Goal: Information Seeking & Learning: Learn about a topic

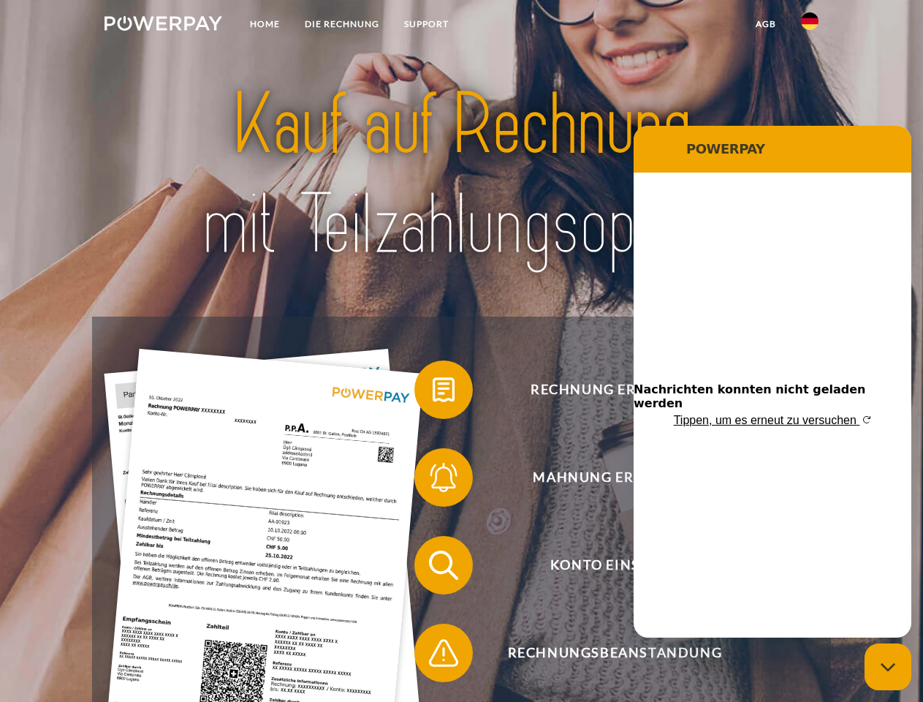
click at [163, 26] on img at bounding box center [164, 23] width 118 height 15
click at [810, 26] on img at bounding box center [810, 21] width 18 height 18
click at [765, 24] on link "agb" at bounding box center [765, 24] width 45 height 26
click at [433, 393] on span at bounding box center [421, 389] width 73 height 73
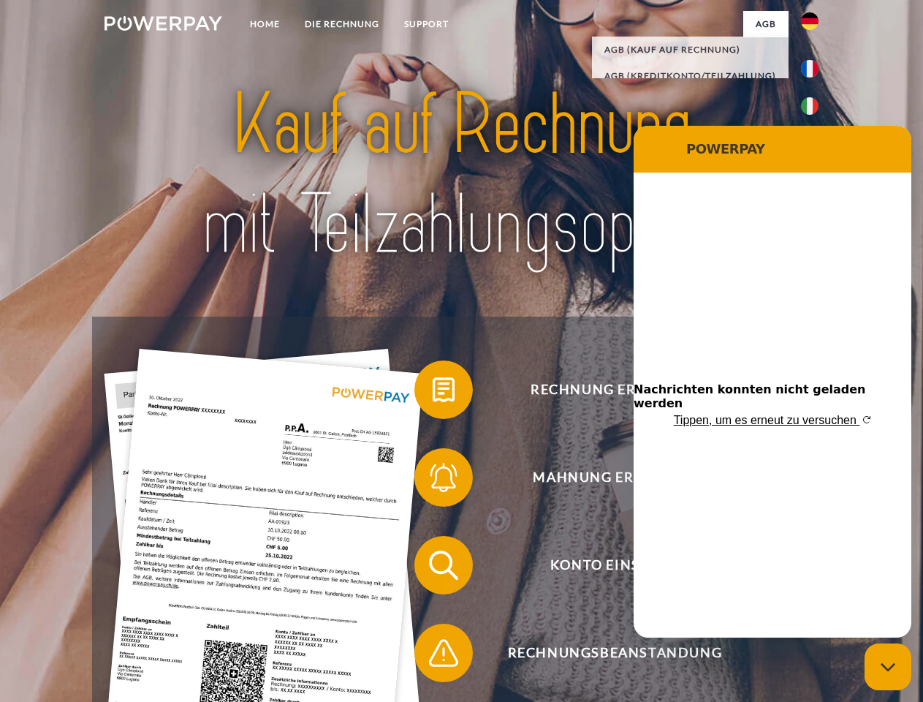
click at [433, 480] on span at bounding box center [421, 477] width 73 height 73
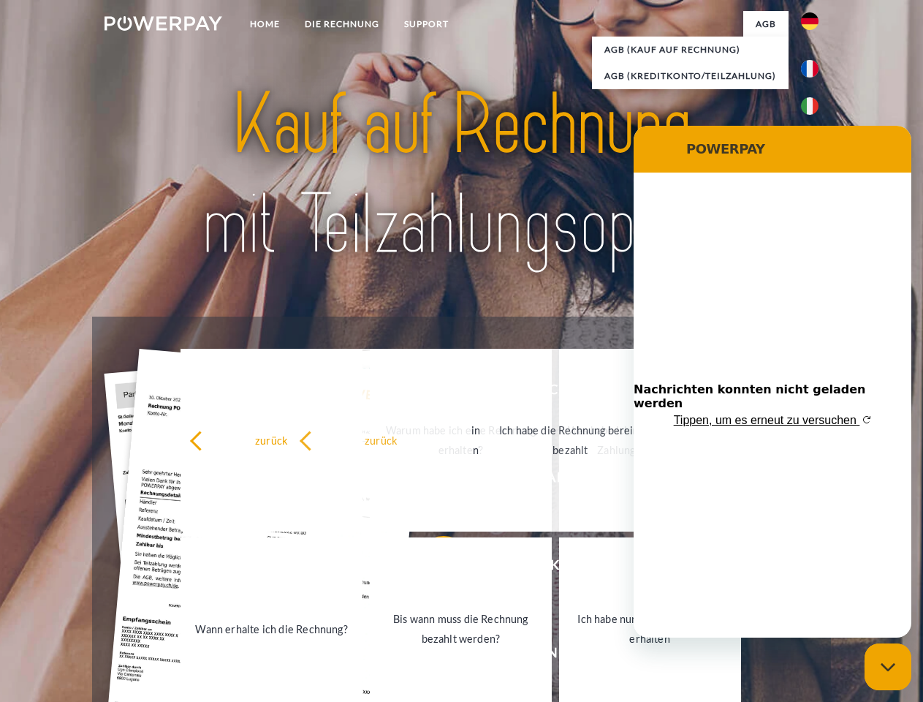
click at [433, 568] on link "Bis wann muss die Rechnung bezahlt werden?" at bounding box center [461, 628] width 182 height 183
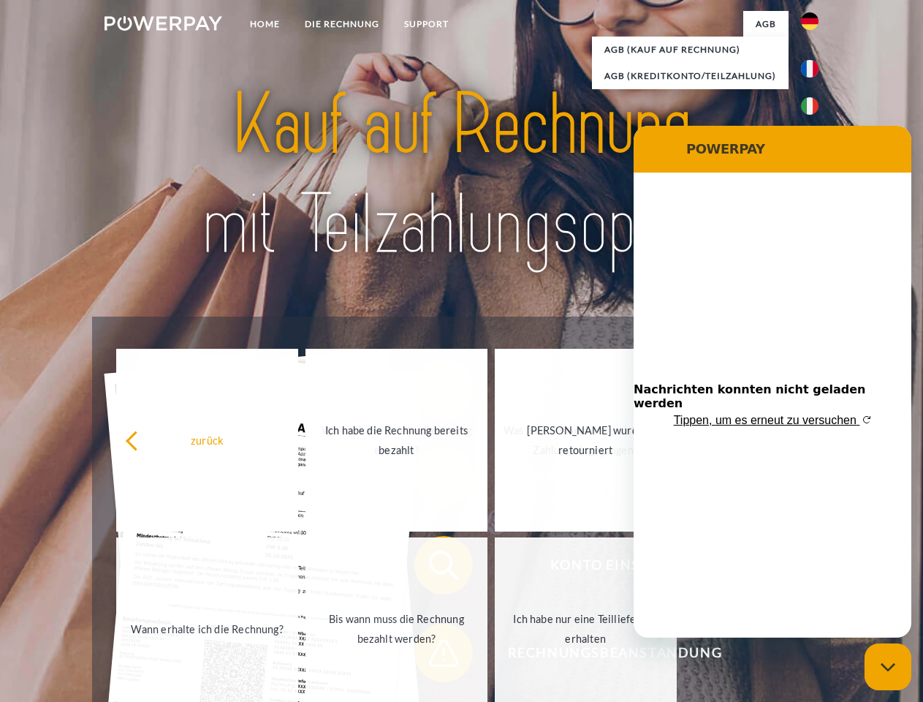
click at [433, 656] on span at bounding box center [421, 652] width 73 height 73
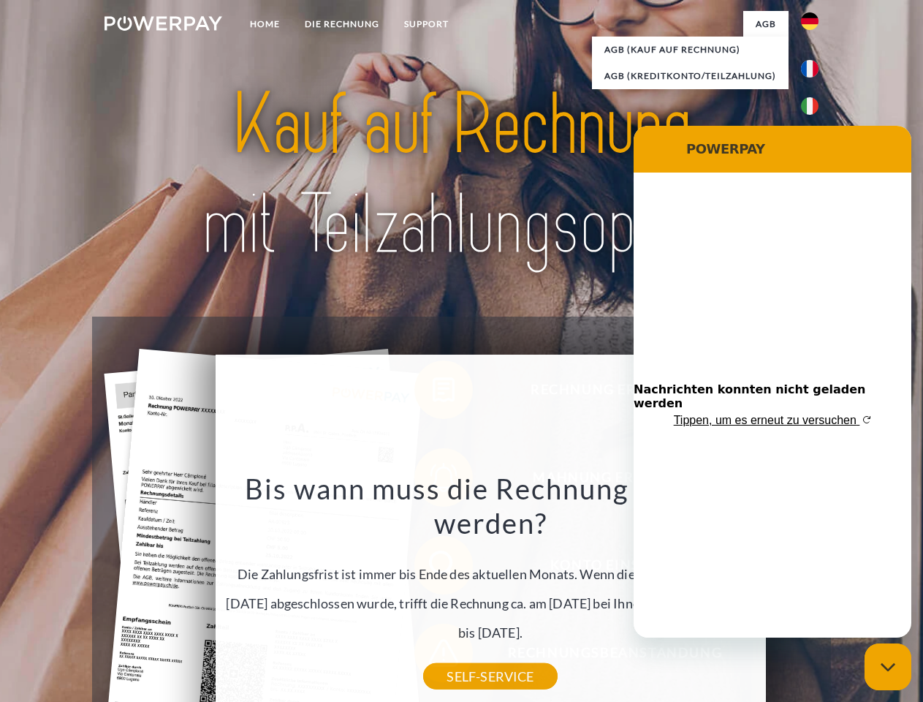
click at [888, 667] on icon "Messaging-Fenster schließen" at bounding box center [888, 667] width 15 height 10
